Goal: Check status: Check status

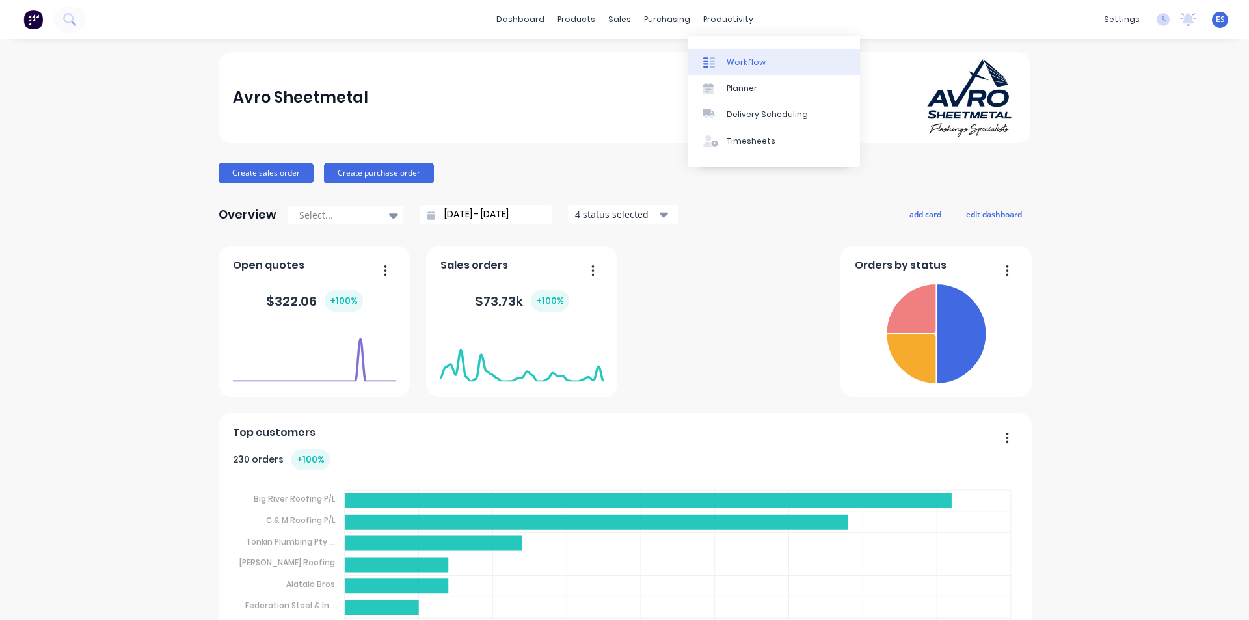
click at [720, 51] on link "Workflow" at bounding box center [773, 62] width 172 height 26
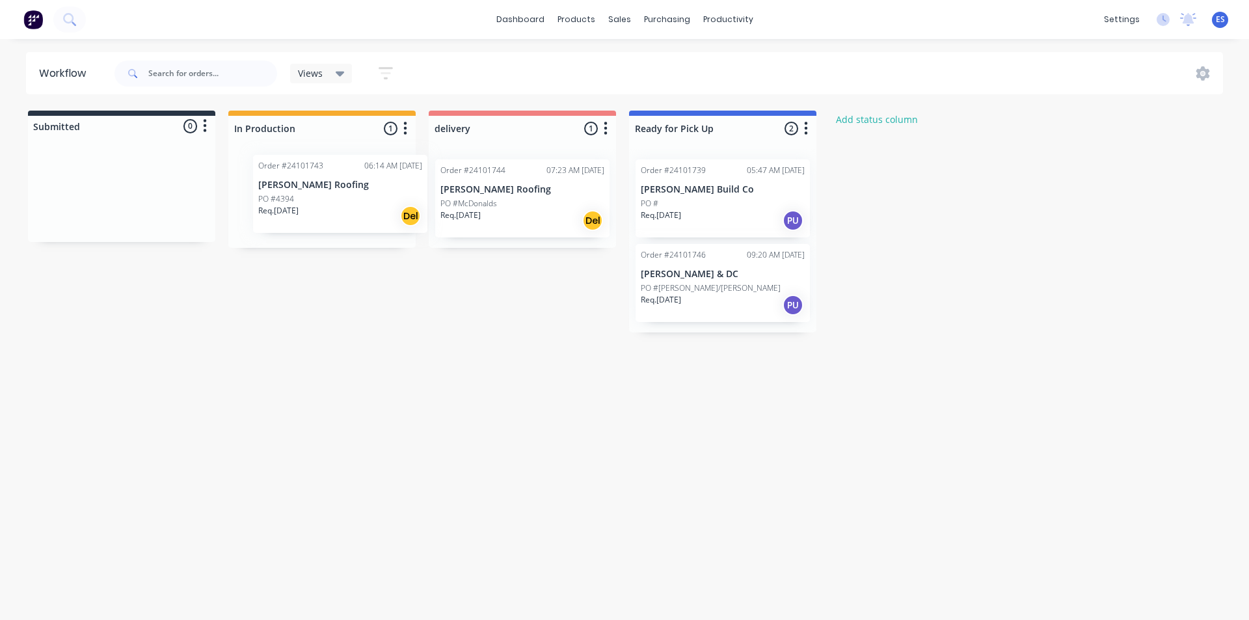
drag, startPoint x: 338, startPoint y: 220, endPoint x: 360, endPoint y: 213, distance: 22.6
click at [360, 213] on div "Order #24101743 06:14 AM [DATE] [PERSON_NAME] Roofing PO #4394 Req. [DATE] Del" at bounding box center [321, 198] width 187 height 99
drag, startPoint x: 384, startPoint y: 204, endPoint x: 592, endPoint y: 196, distance: 207.6
click at [592, 196] on div "Submitted 0 Status colour #273444 hex #273444 Save Cancel Summaries Total order…" at bounding box center [603, 222] width 1226 height 222
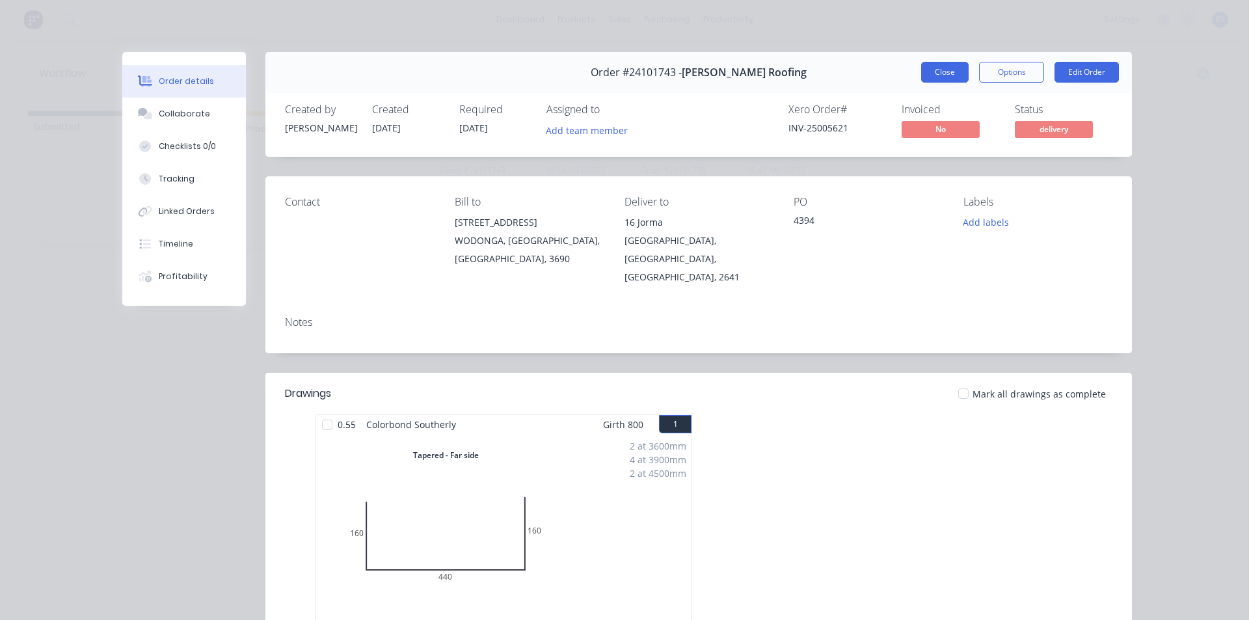
click at [938, 74] on button "Close" at bounding box center [944, 72] width 47 height 21
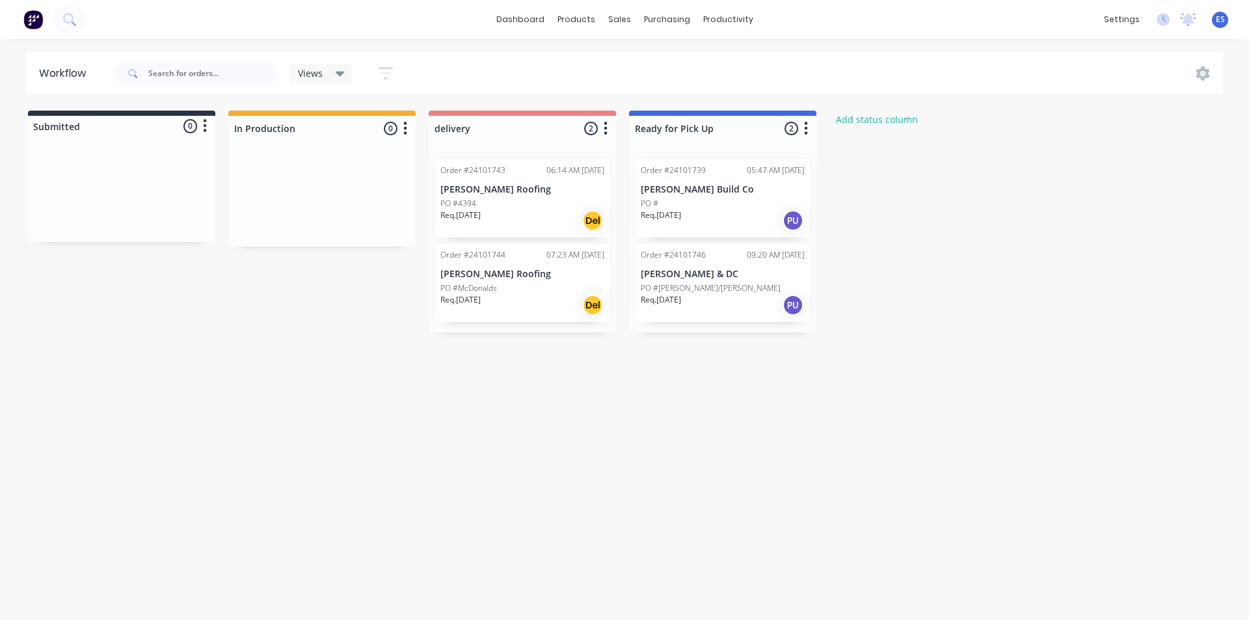
click at [871, 164] on div "Submitted 0 Status colour #273444 hex #273444 Save Cancel Summaries Total order…" at bounding box center [603, 222] width 1226 height 222
click at [578, 289] on div "Mark as Delivered" at bounding box center [589, 297] width 131 height 27
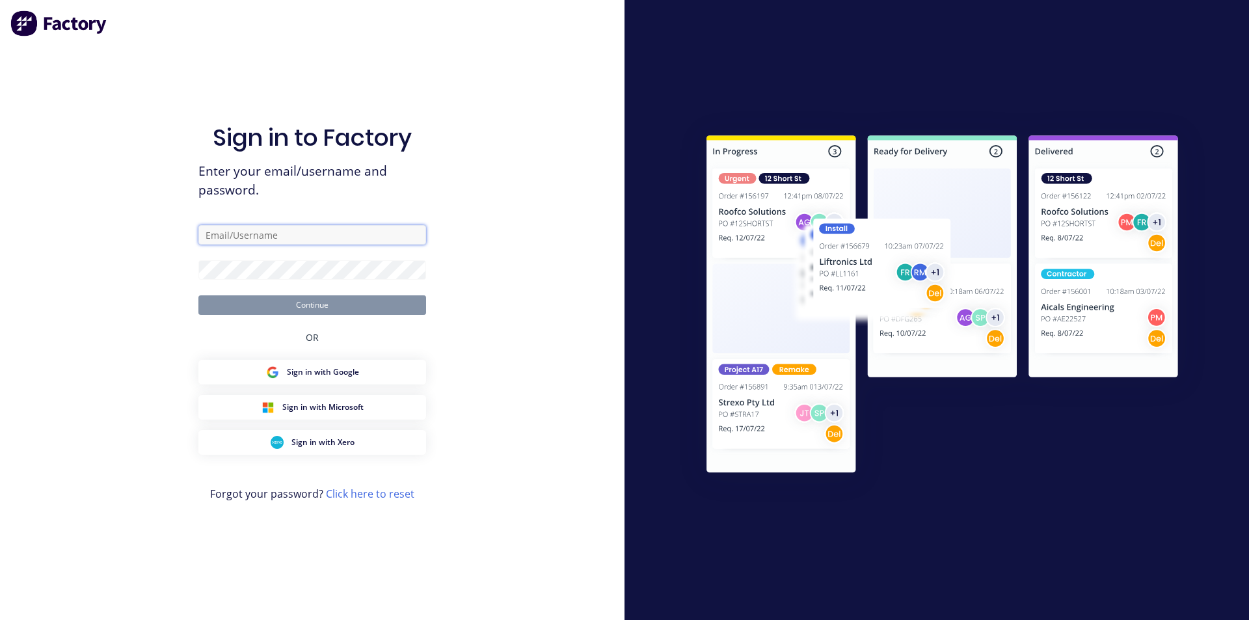
type input "ErikAVRONone"
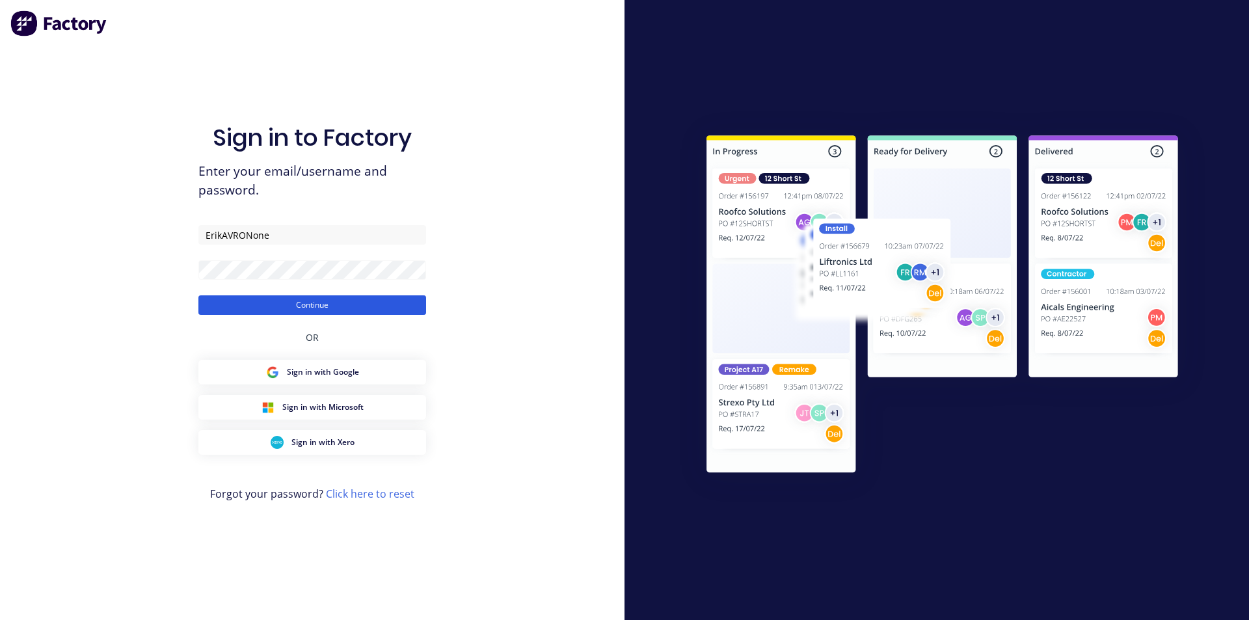
click at [349, 300] on button "Continue" at bounding box center [312, 305] width 228 height 20
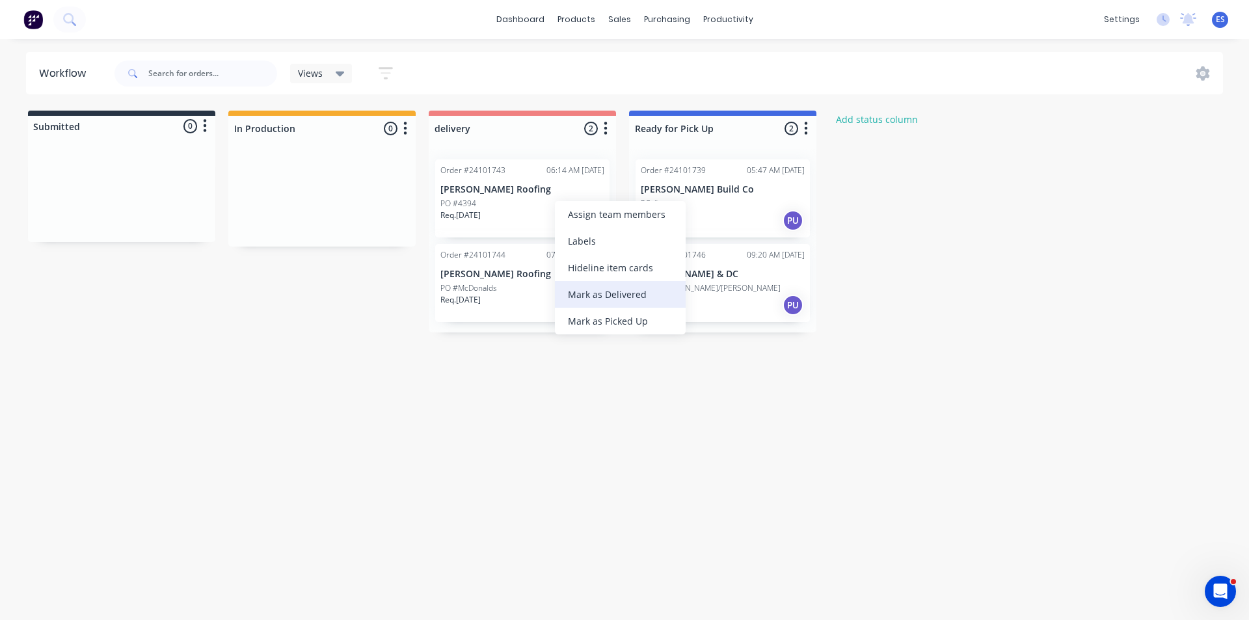
click at [621, 296] on div "Mark as Delivered" at bounding box center [620, 294] width 131 height 27
